Goal: Find contact information: Obtain details needed to contact an individual or organization

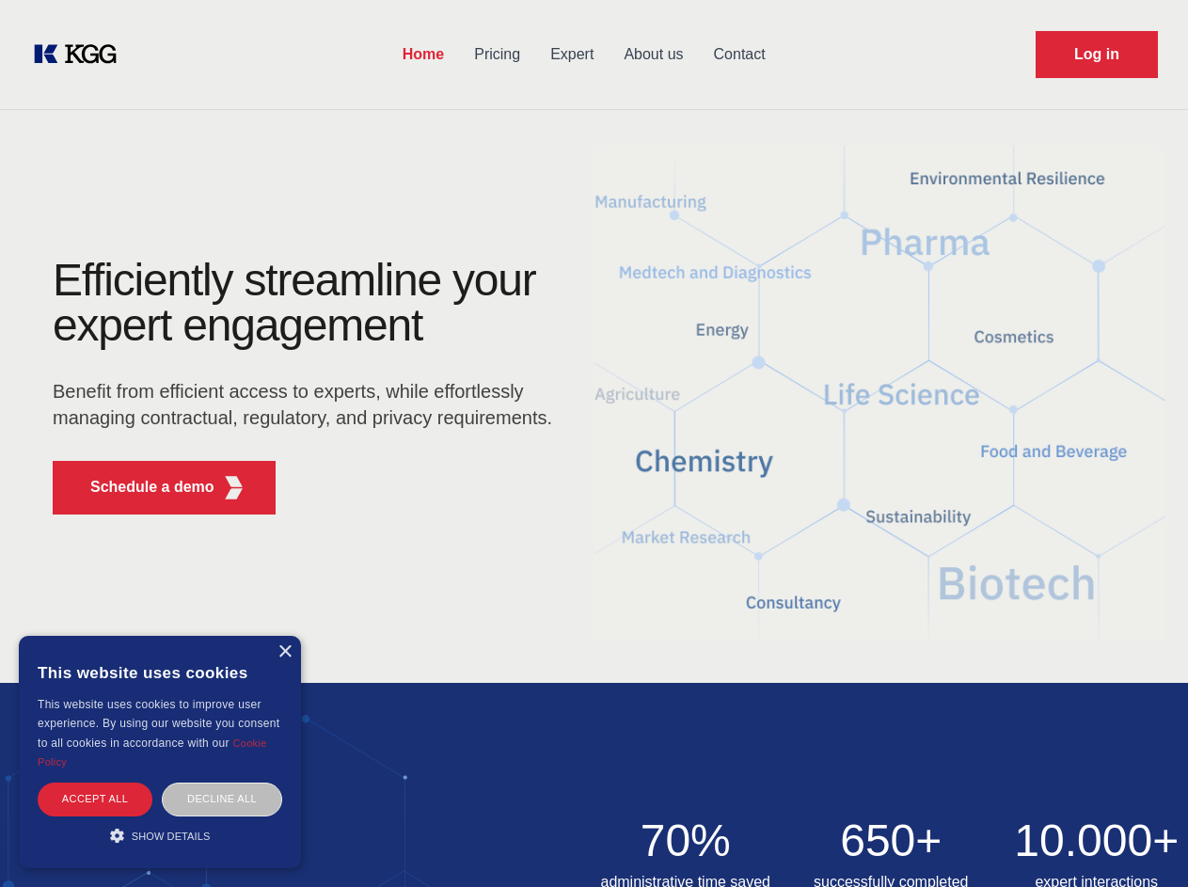
click at [593, 443] on div "Efficiently streamline your expert engagement Benefit from efficient access to …" at bounding box center [309, 394] width 572 height 272
click at [141, 487] on p "Schedule a demo" at bounding box center [152, 487] width 124 height 23
click at [284, 652] on div "× This website uses cookies This website uses cookies to improve user experienc…" at bounding box center [160, 752] width 282 height 232
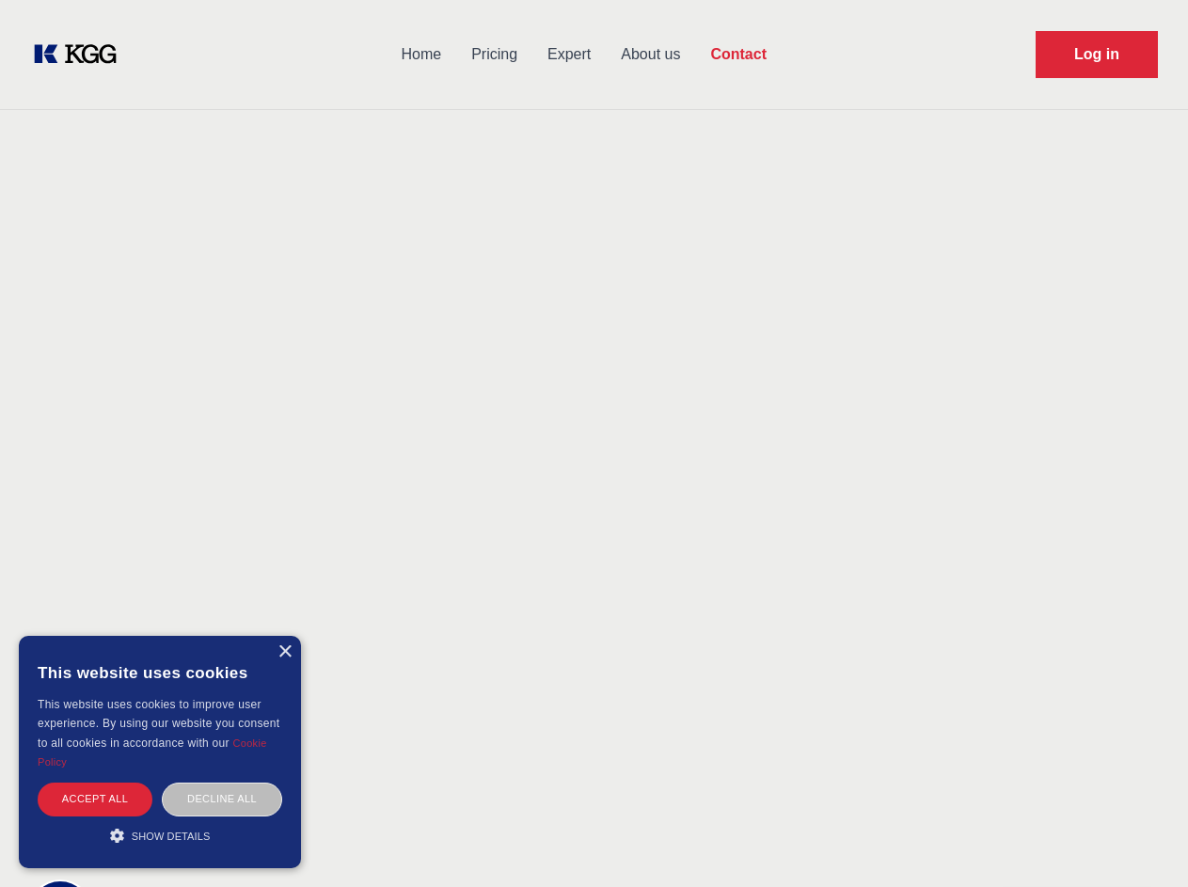
click at [95, 798] on div "Accept all" at bounding box center [95, 798] width 115 height 33
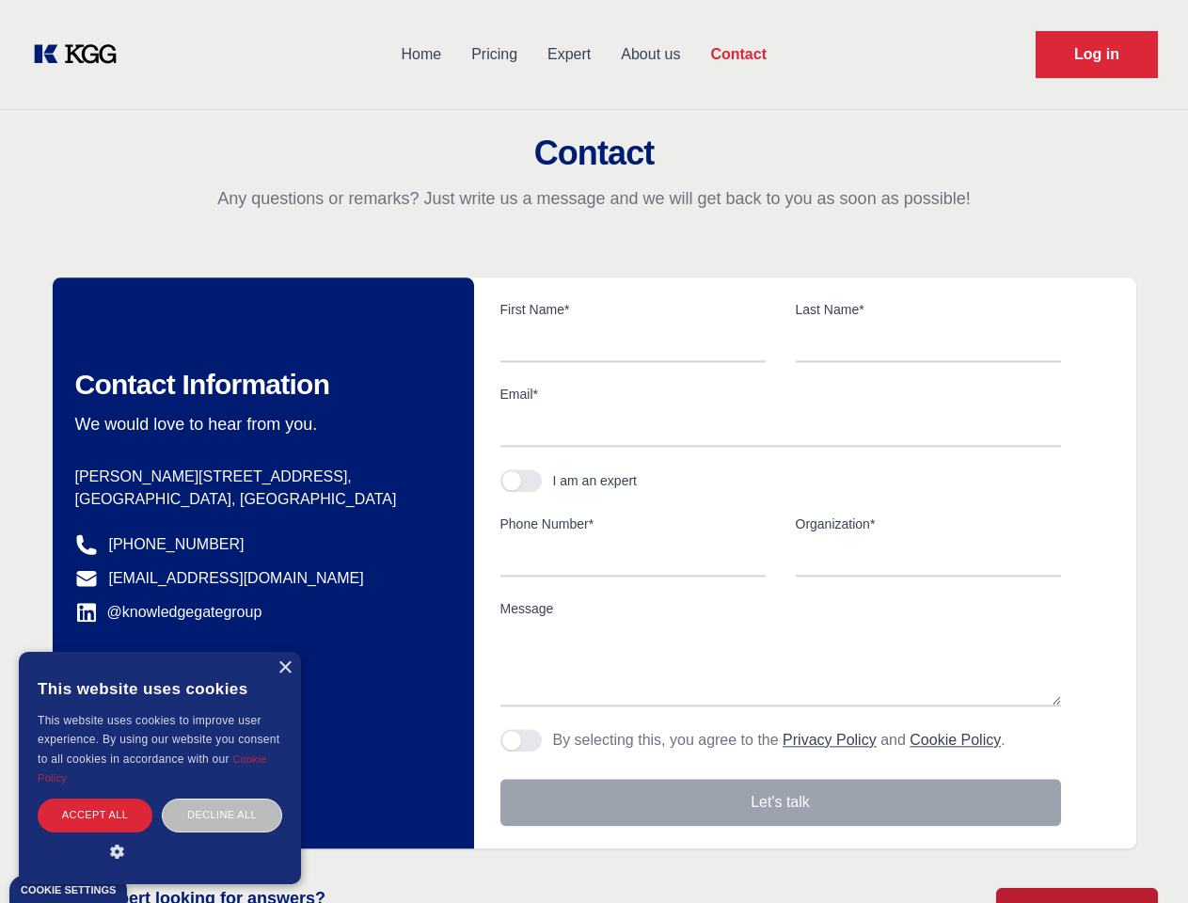
click at [222, 798] on div "Contact Information We would love to hear from you. Postal address [PERSON_NAME…" at bounding box center [263, 562] width 421 height 571
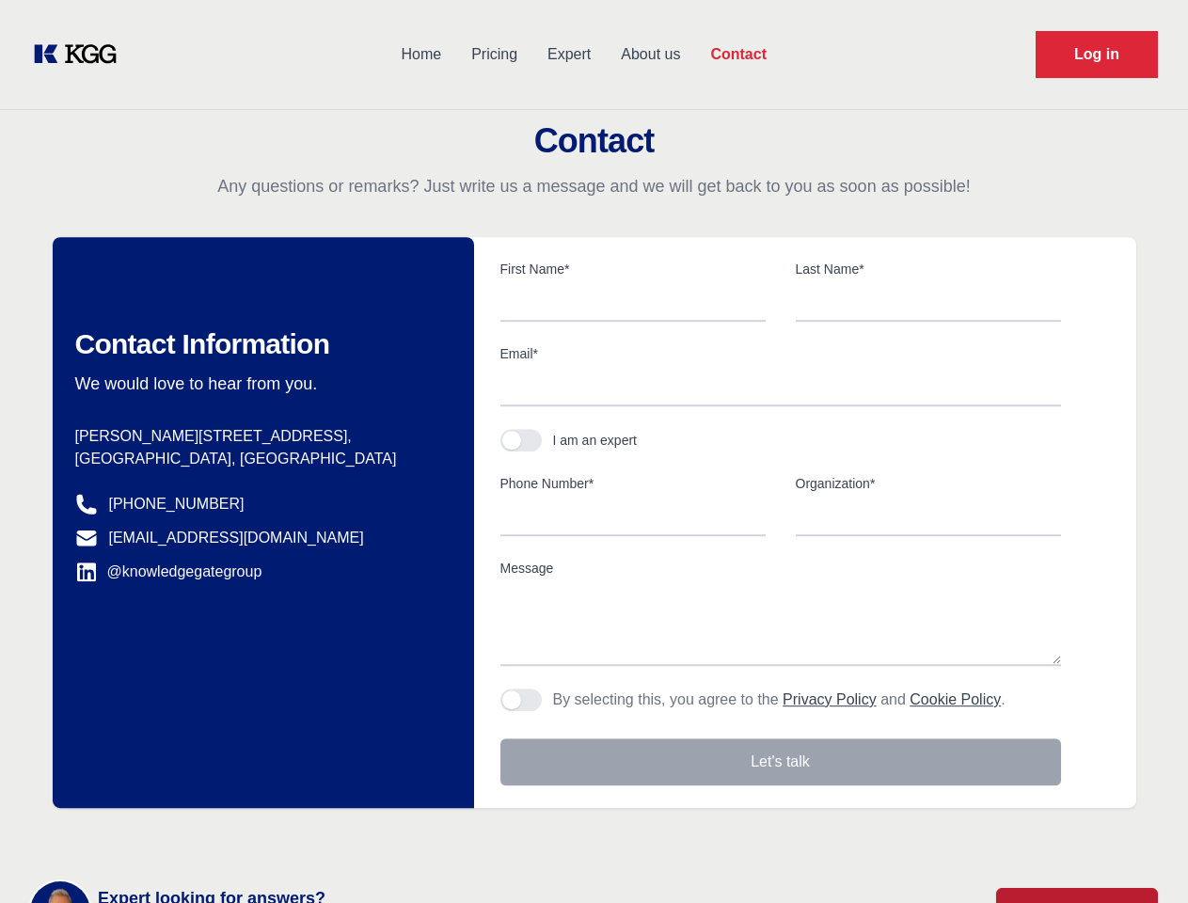
click at [160, 835] on main "Contact Any questions or remarks? Just write us a message and we will get back …" at bounding box center [594, 489] width 1188 height 979
